Goal: Find specific page/section

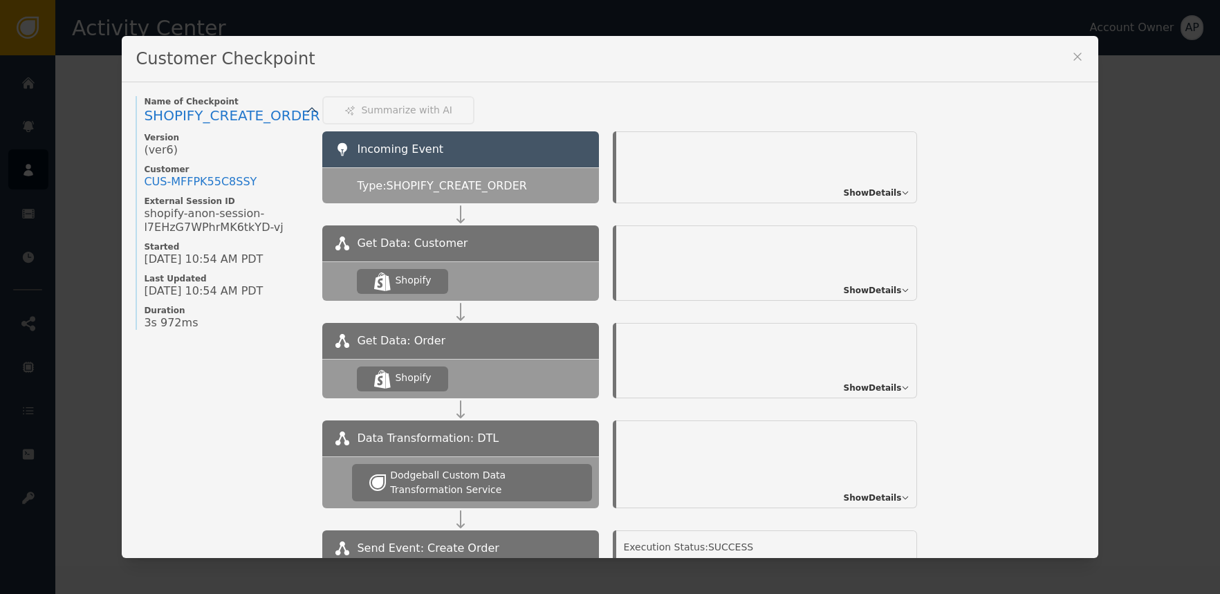
scroll to position [53, 0]
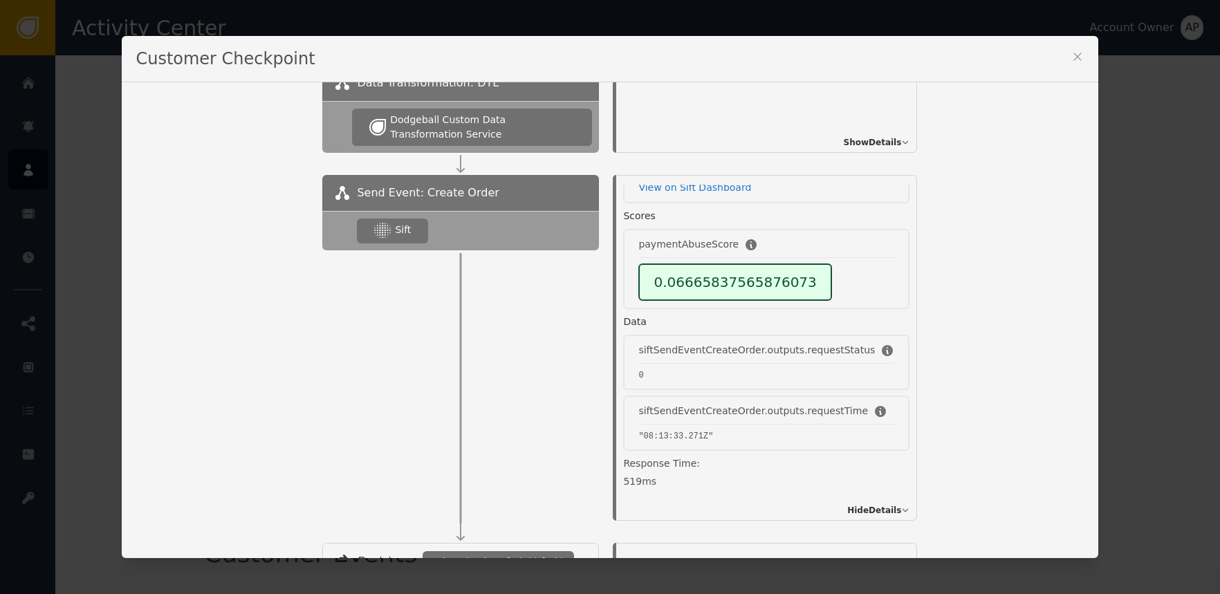
click at [106, 64] on div "Customer Checkpoint Name of Checkpoint SHOPIFY_CREATE_ORDER Version (ver 6 ) Cu…" at bounding box center [610, 297] width 1220 height 594
drag, startPoint x: 1068, startPoint y: 53, endPoint x: 1050, endPoint y: 53, distance: 17.3
click at [1070, 53] on icon at bounding box center [1077, 57] width 14 height 14
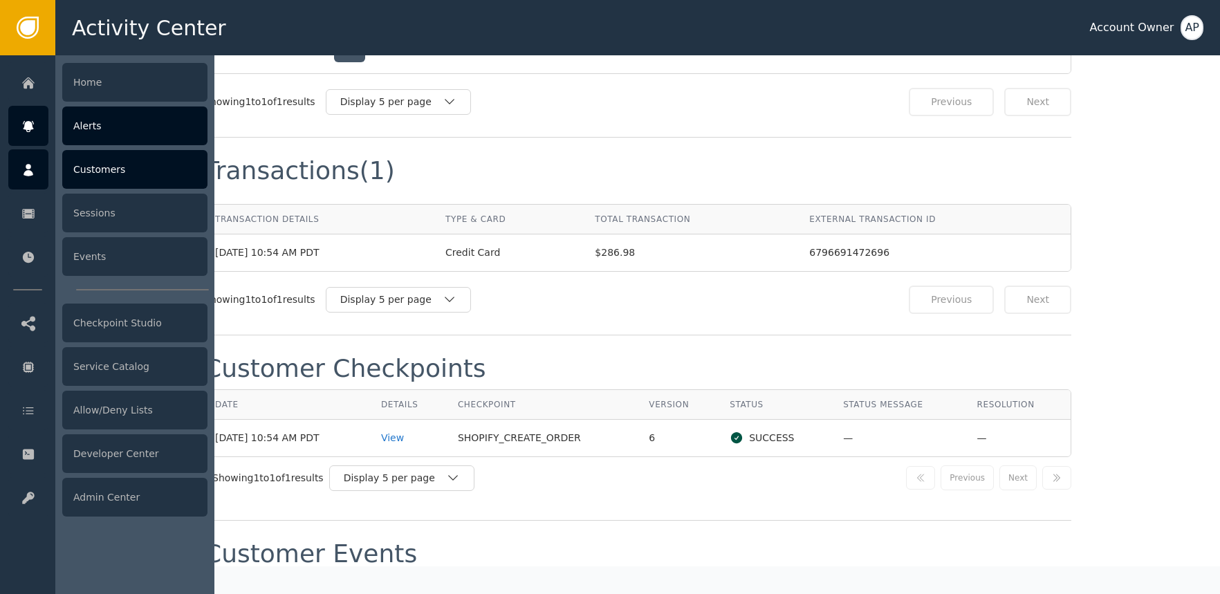
click at [24, 128] on icon at bounding box center [28, 126] width 10 height 11
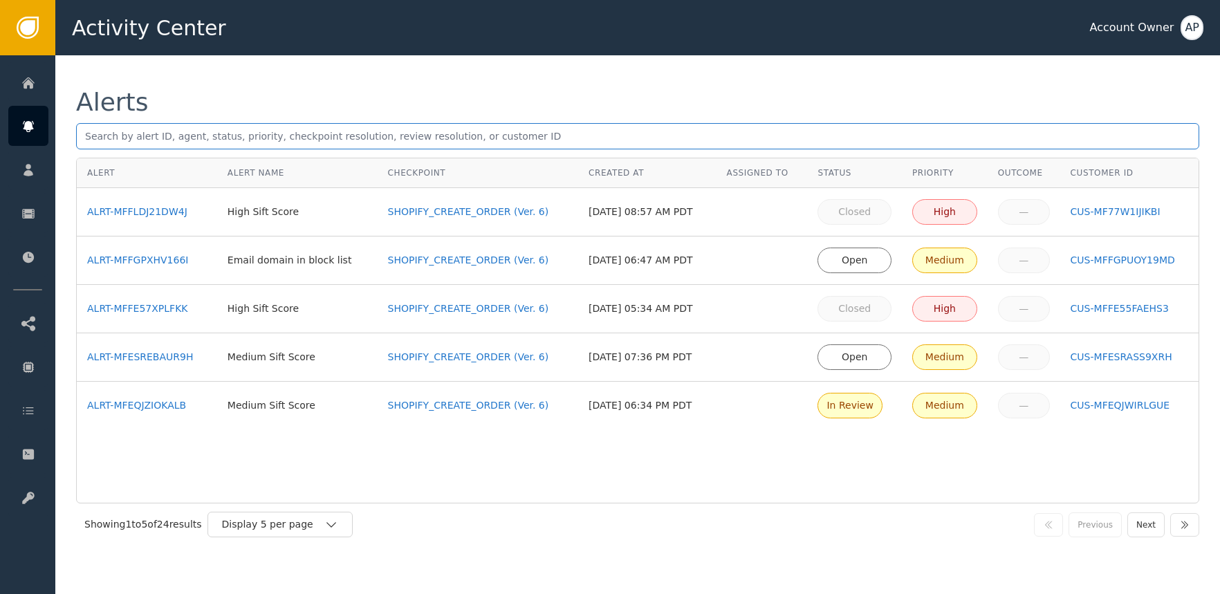
click at [287, 133] on input "text" at bounding box center [637, 136] width 1123 height 26
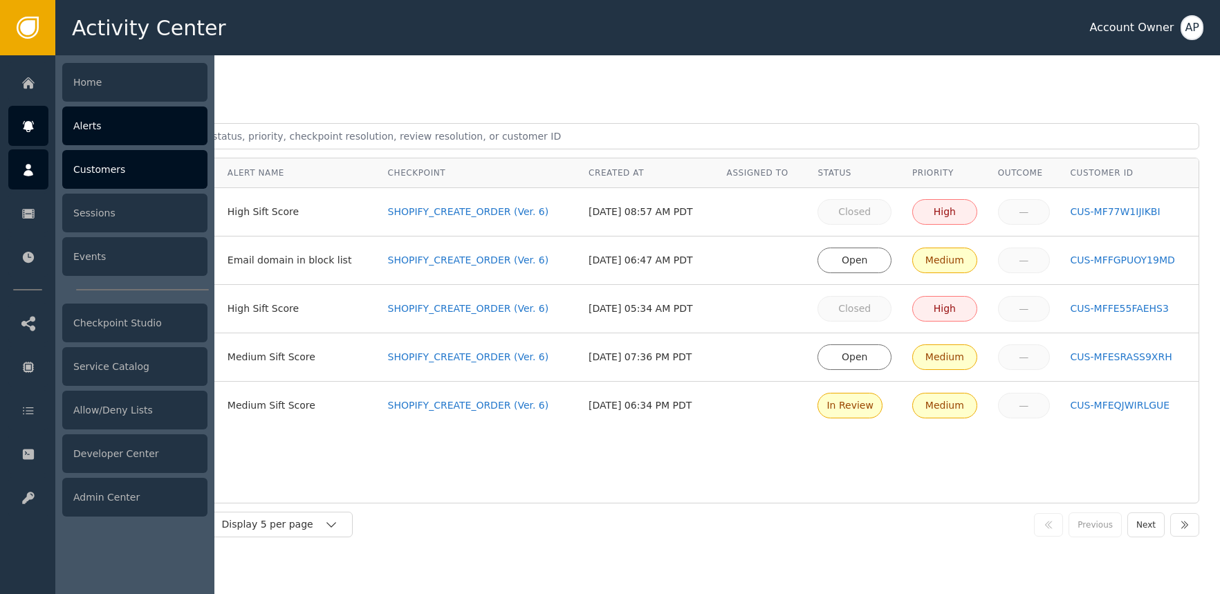
click at [102, 168] on div "Customers" at bounding box center [134, 169] width 145 height 39
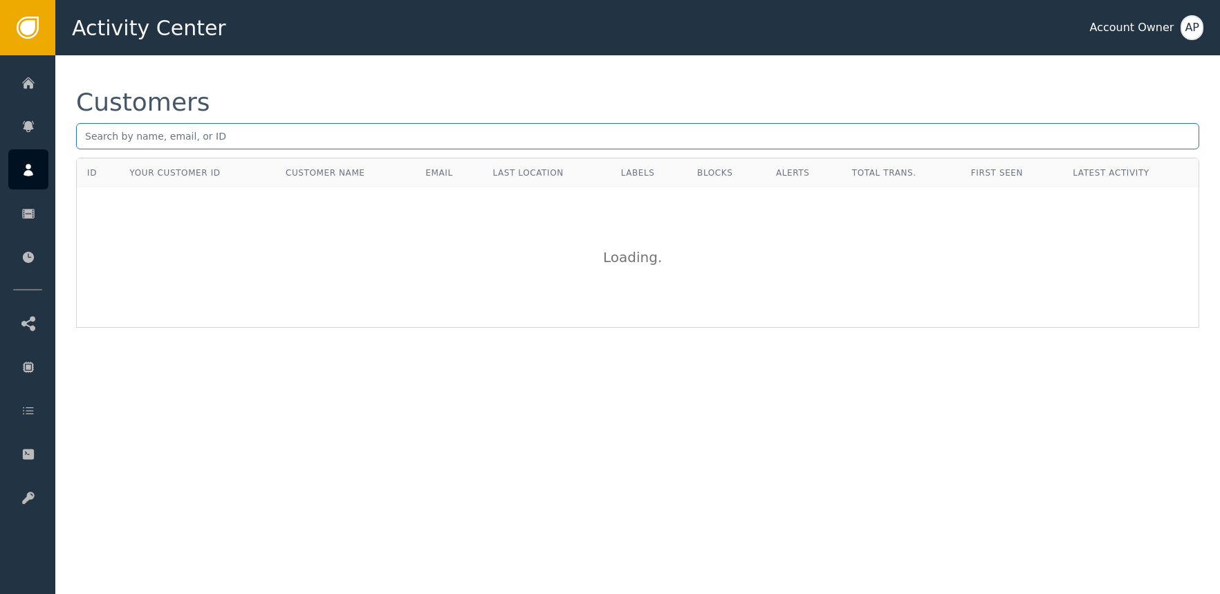
click at [210, 136] on input "text" at bounding box center [637, 136] width 1123 height 26
paste input "[EMAIL_ADDRESS][DOMAIN_NAME]"
type input "[EMAIL_ADDRESS][DOMAIN_NAME]"
